Goal: Obtain resource: Download file/media

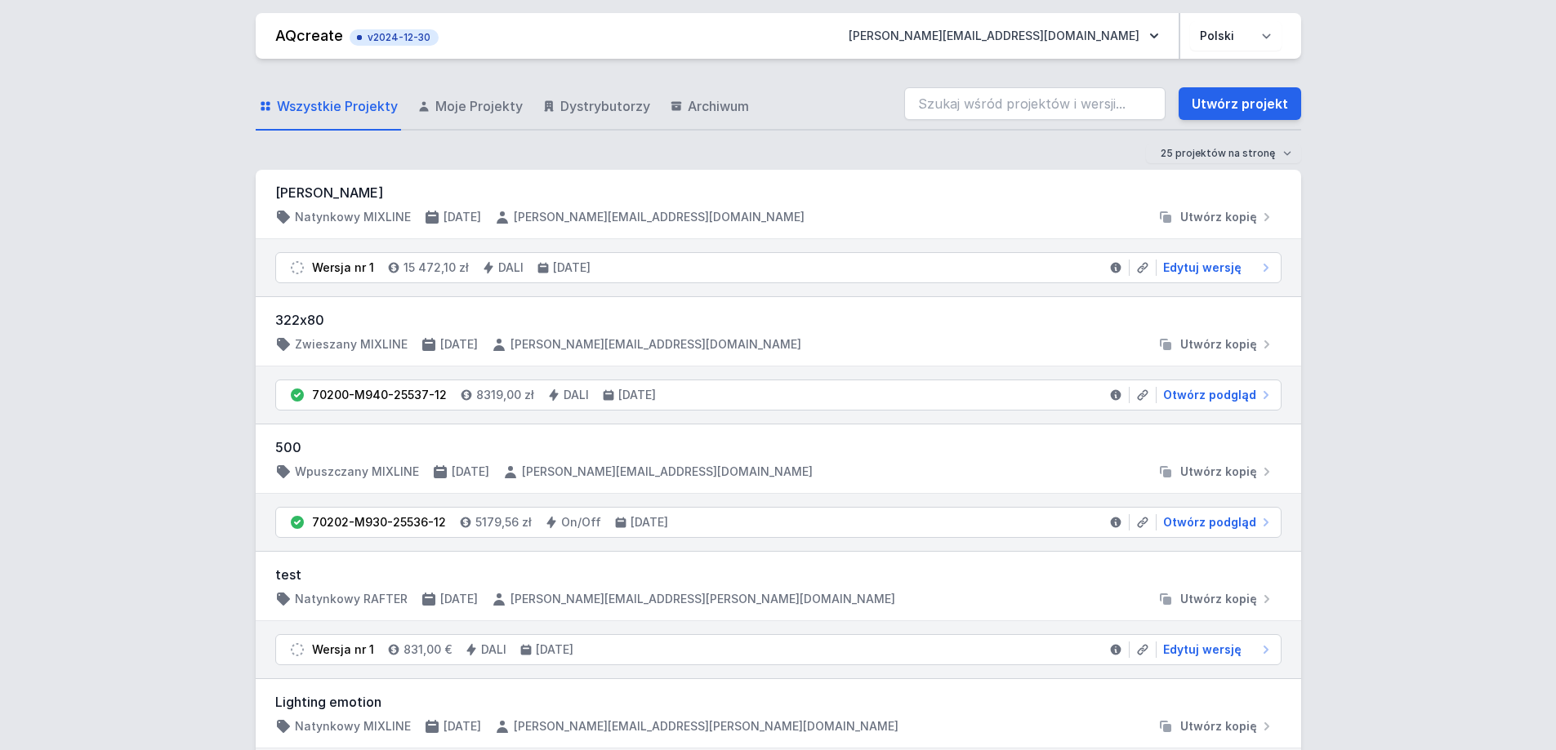
click at [1009, 100] on input "search" at bounding box center [1034, 103] width 261 height 33
type input "70201-M940-25499-12"
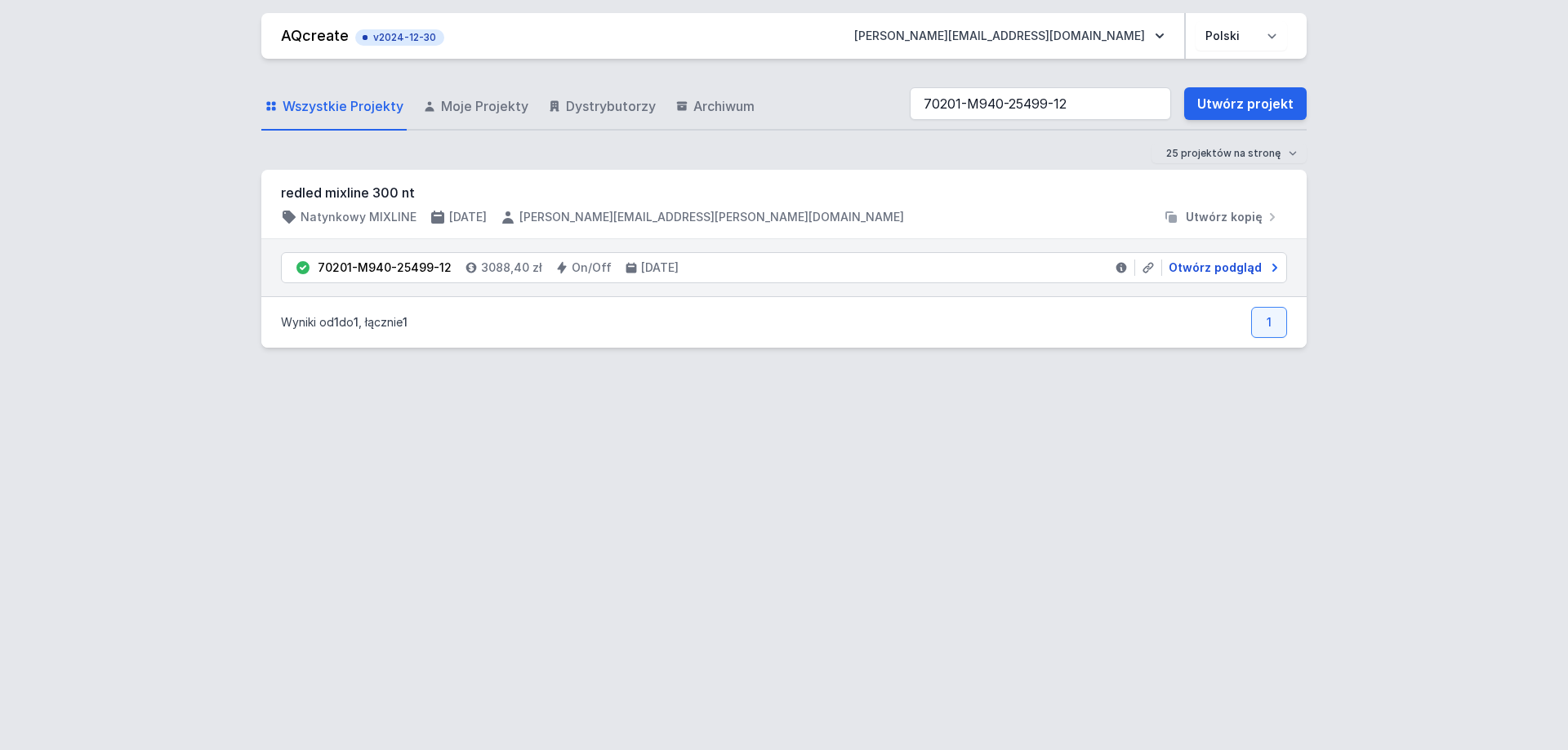
click at [1202, 269] on span "Otwórz podgląd" at bounding box center [1215, 268] width 93 height 16
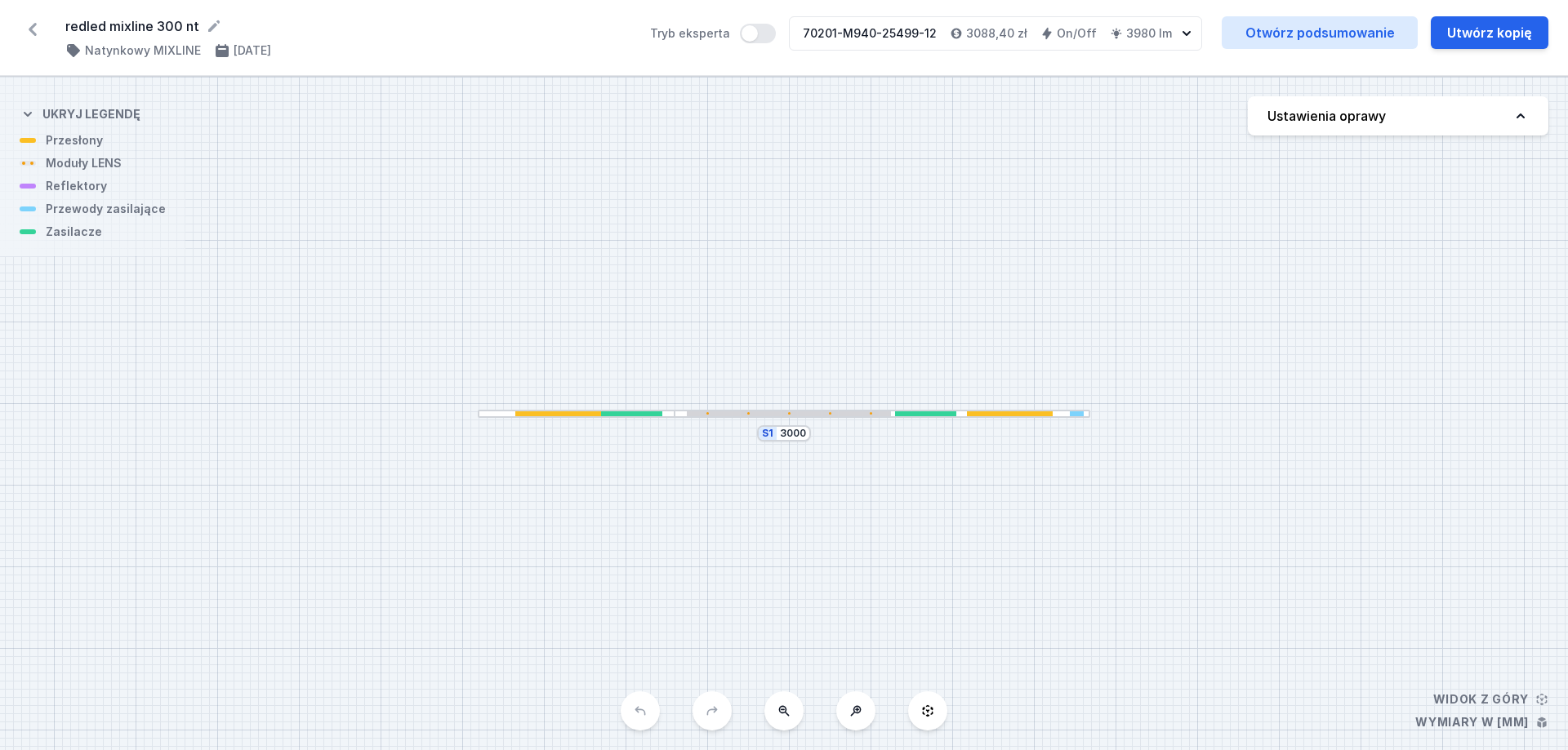
click at [925, 416] on div at bounding box center [925, 415] width 61 height 6
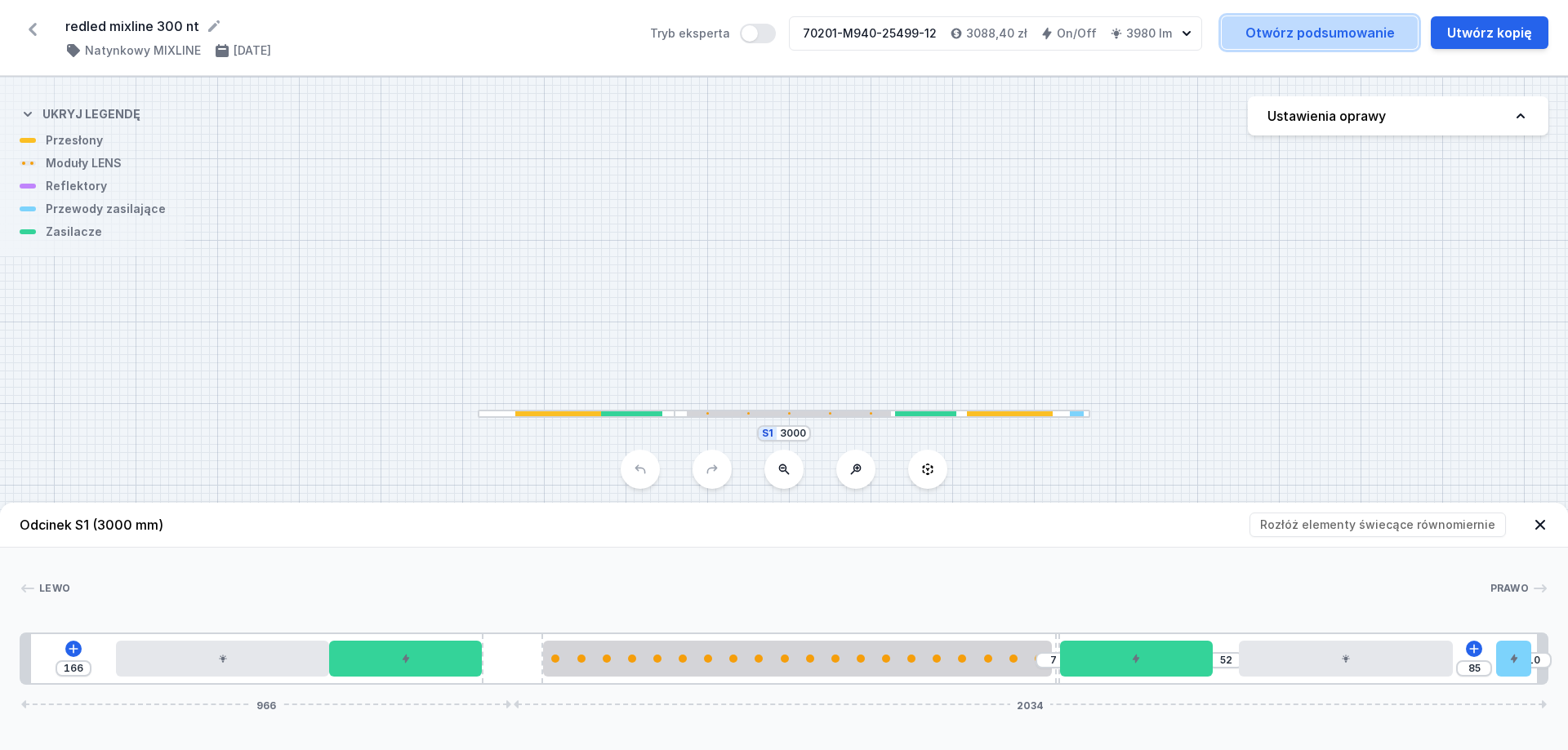
click at [1298, 24] on link "Otwórz podsumowanie" at bounding box center [1320, 32] width 196 height 33
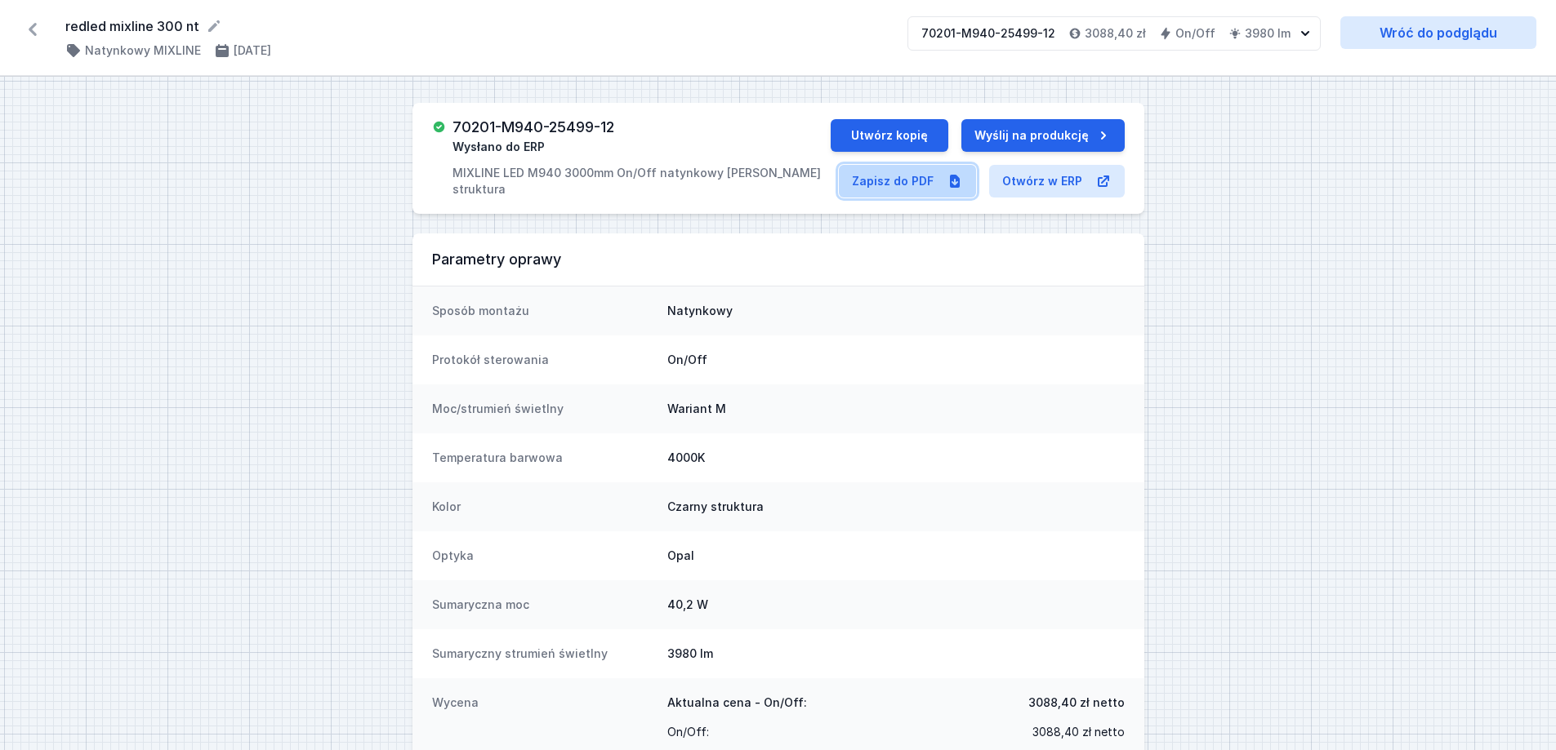
click at [915, 191] on link "Zapisz do PDF" at bounding box center [907, 181] width 137 height 33
